Goal: Task Accomplishment & Management: Manage account settings

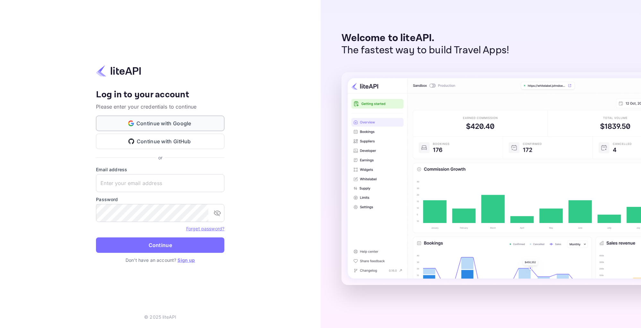
click at [160, 119] on button "Continue with Google" at bounding box center [160, 123] width 128 height 15
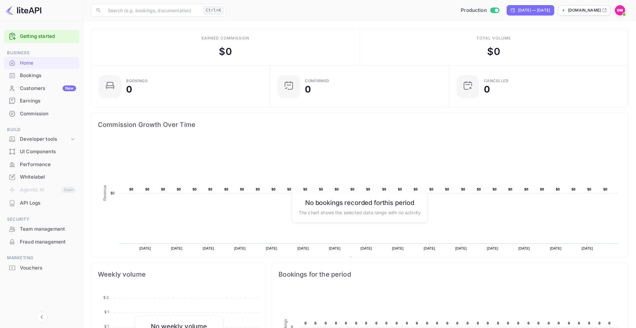
click at [29, 70] on div "Bookings" at bounding box center [41, 75] width 75 height 13
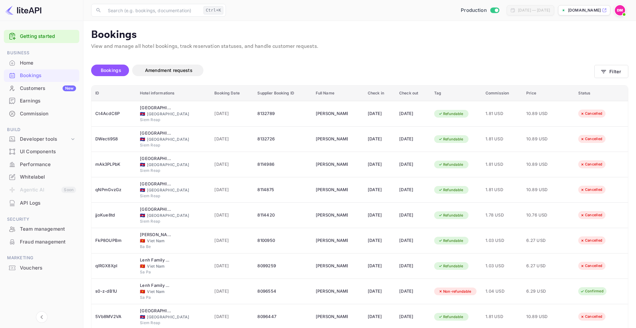
click at [56, 92] on div "Customers New" at bounding box center [41, 88] width 75 height 13
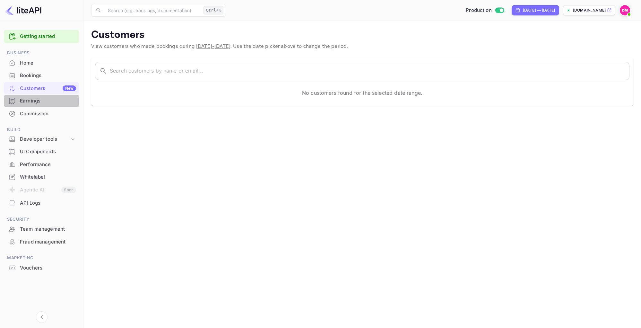
click at [56, 105] on div "Earnings" at bounding box center [41, 101] width 75 height 13
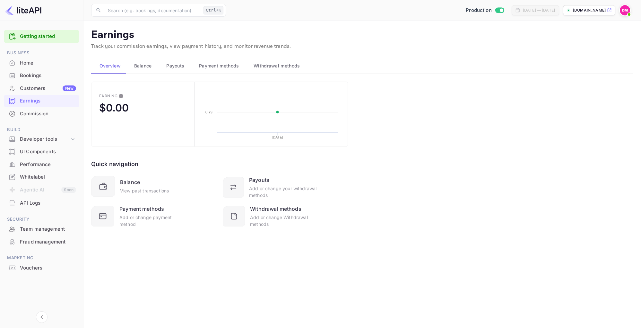
click at [146, 72] on button "Balance" at bounding box center [142, 65] width 32 height 15
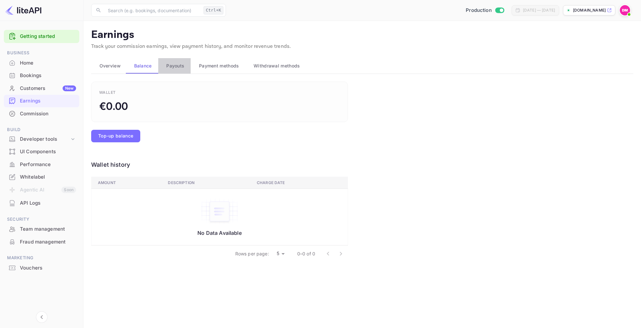
click at [171, 69] on span "Payouts" at bounding box center [175, 66] width 18 height 8
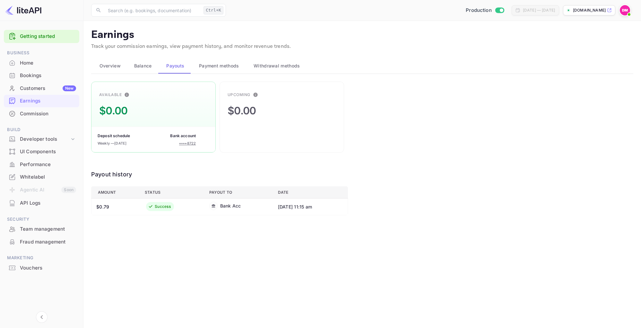
click at [209, 68] on span "Payment methods" at bounding box center [219, 66] width 40 height 8
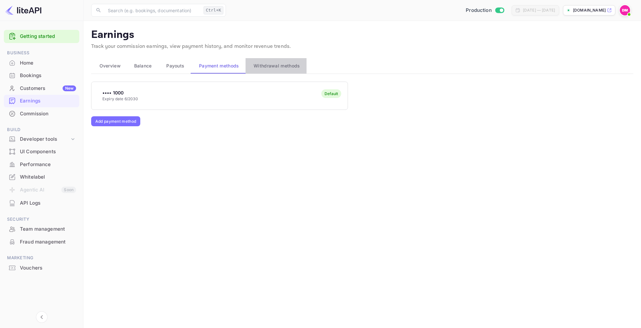
click at [272, 64] on span "Withdrawal methods" at bounding box center [277, 66] width 46 height 8
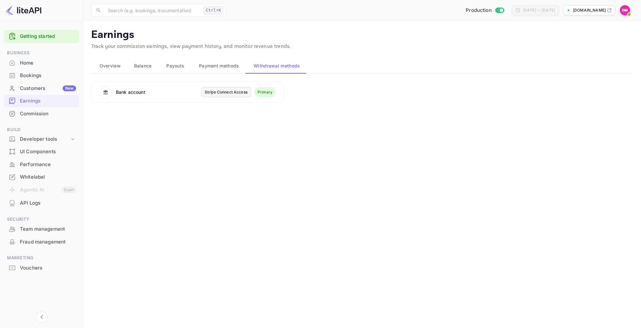
click at [101, 63] on span "Overview" at bounding box center [110, 66] width 21 height 8
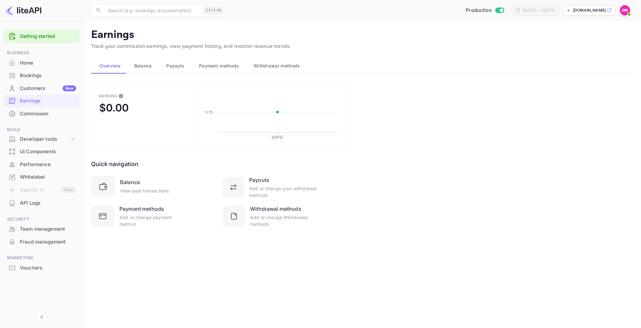
click at [37, 120] on ul "Getting started Business Home Bookings Customers New Earnings Commission Build …" at bounding box center [41, 164] width 75 height 274
click at [38, 116] on div "Commission" at bounding box center [48, 113] width 56 height 7
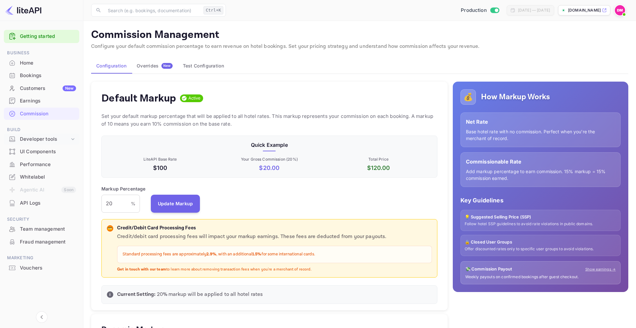
scroll to position [109, 331]
click at [61, 140] on div "Developer tools" at bounding box center [45, 138] width 50 height 7
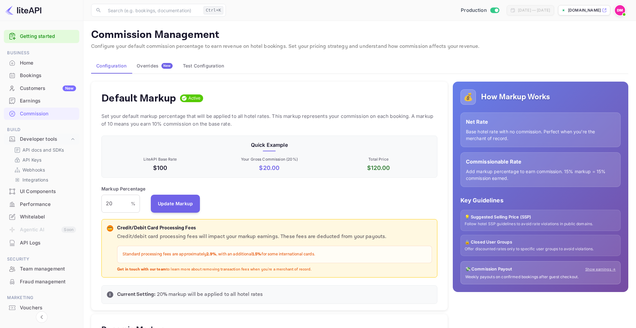
click at [42, 194] on div "UI Components" at bounding box center [48, 191] width 56 height 7
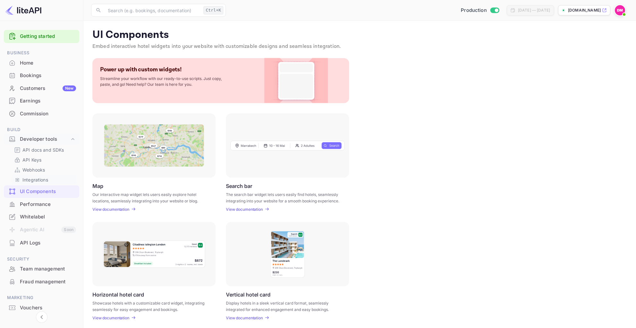
click at [33, 179] on p "Integrations" at bounding box center [35, 179] width 26 height 7
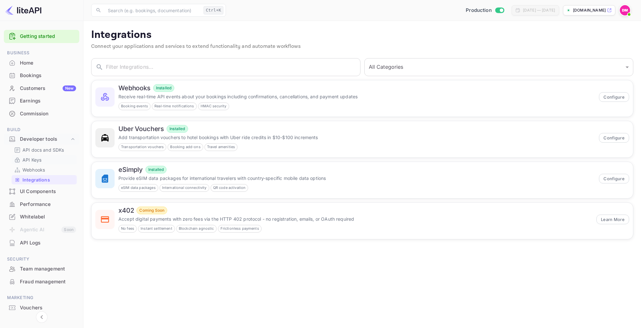
click at [34, 160] on p "API Keys" at bounding box center [31, 159] width 19 height 7
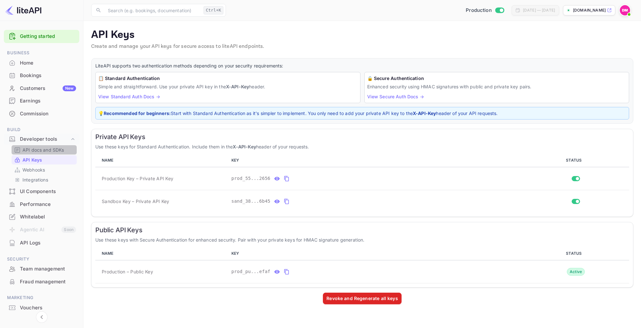
click at [29, 152] on p "API docs and SDKs" at bounding box center [43, 149] width 42 height 7
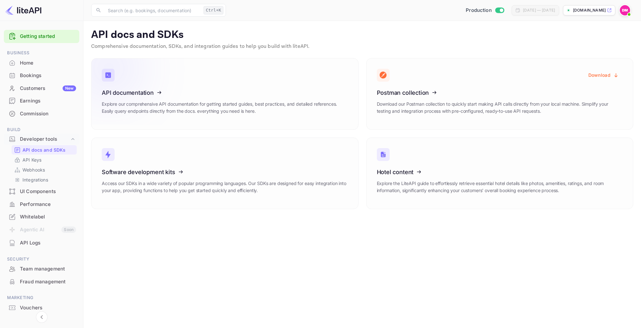
click at [150, 85] on icon at bounding box center [141, 91] width 100 height 66
click at [38, 170] on p "Webhooks" at bounding box center [33, 169] width 22 height 7
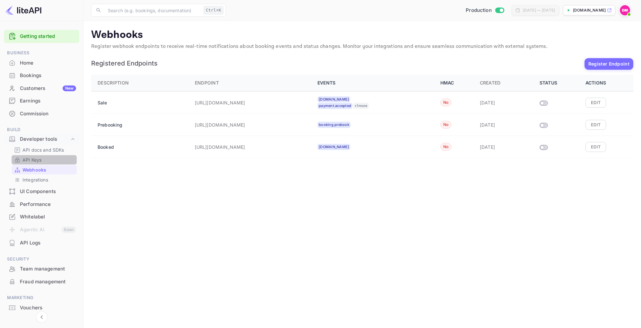
click at [33, 161] on p "API Keys" at bounding box center [31, 159] width 19 height 7
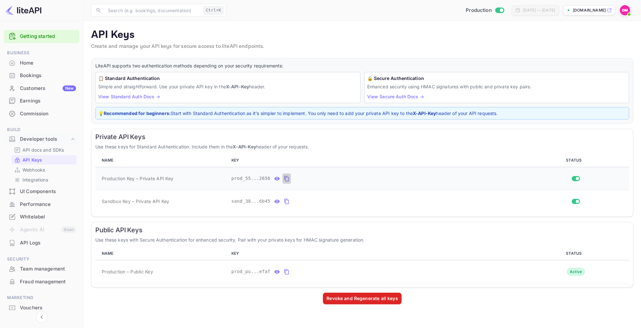
click at [284, 178] on icon "private api keys table" at bounding box center [286, 178] width 4 height 5
